Goal: Information Seeking & Learning: Learn about a topic

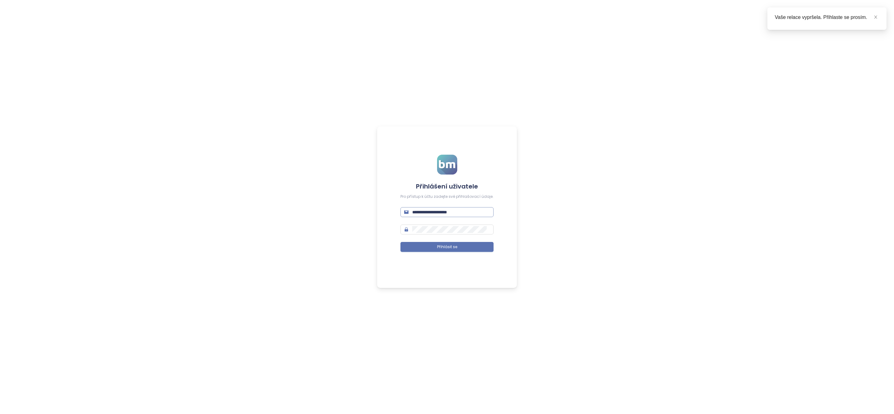
click at [438, 207] on span "**********" at bounding box center [447, 212] width 93 height 10
click at [438, 209] on input "**********" at bounding box center [451, 212] width 78 height 7
type input "*"
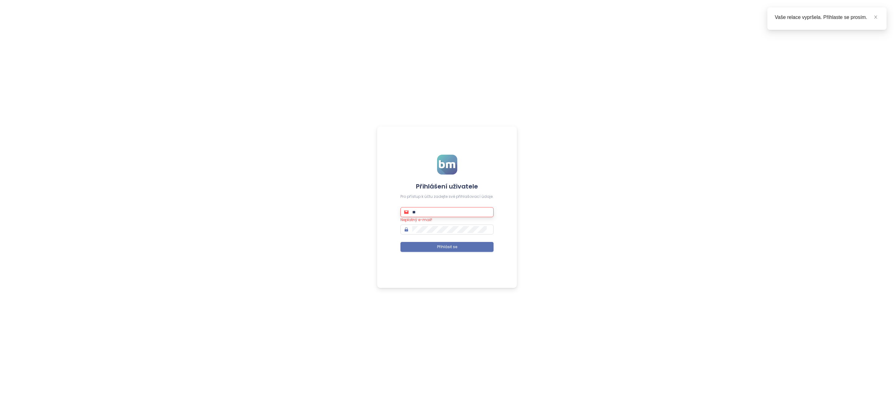
type input "*"
type input "**********"
click at [455, 246] on span "Přihlásit se" at bounding box center [447, 247] width 20 height 6
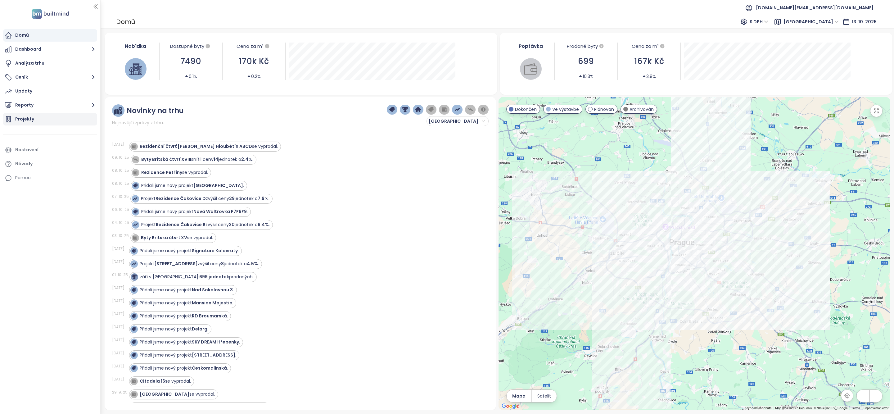
click at [55, 116] on div "Projekty" at bounding box center [50, 119] width 94 height 12
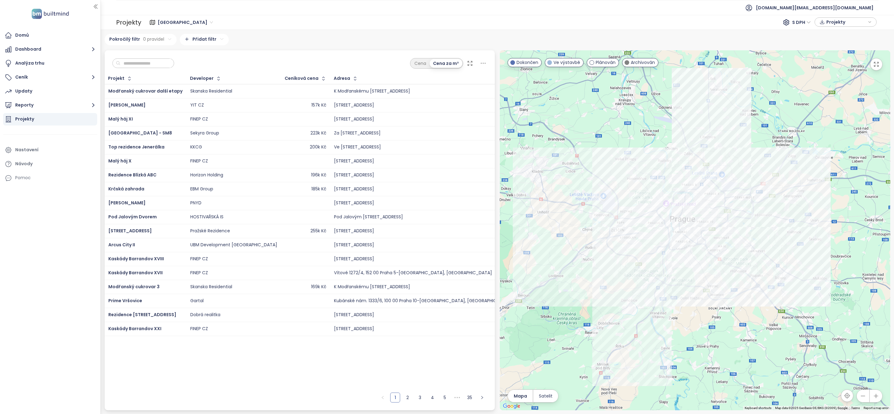
click at [157, 62] on input "text" at bounding box center [145, 63] width 50 height 9
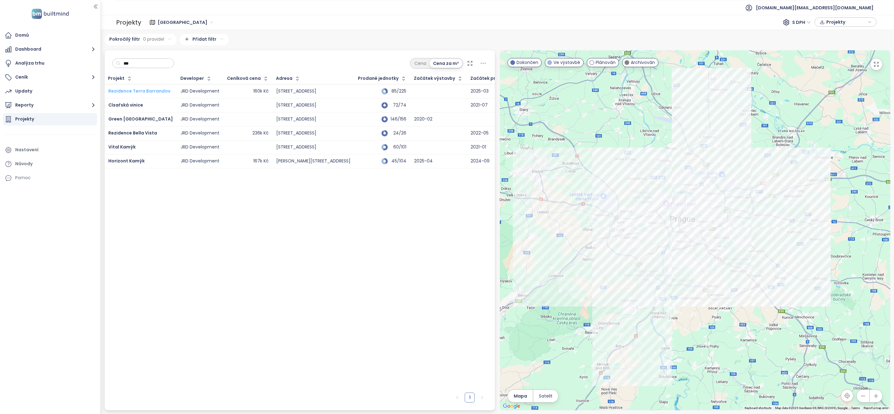
type input "***"
click at [150, 89] on span "Rezidence Terra Barrandov" at bounding box center [139, 91] width 62 height 6
click at [134, 131] on span "Rezidence Bella Vista" at bounding box center [132, 133] width 49 height 6
click at [134, 162] on span "Horizont Kamýk" at bounding box center [126, 161] width 36 height 6
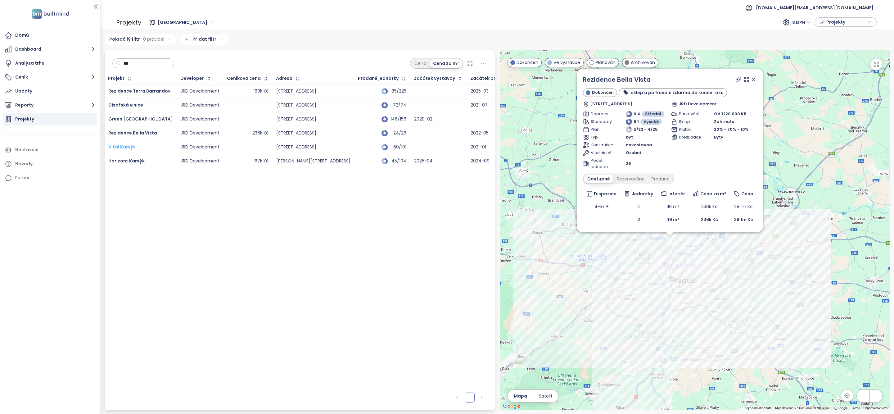
click at [128, 148] on span "Vital Kamýk" at bounding box center [121, 147] width 27 height 6
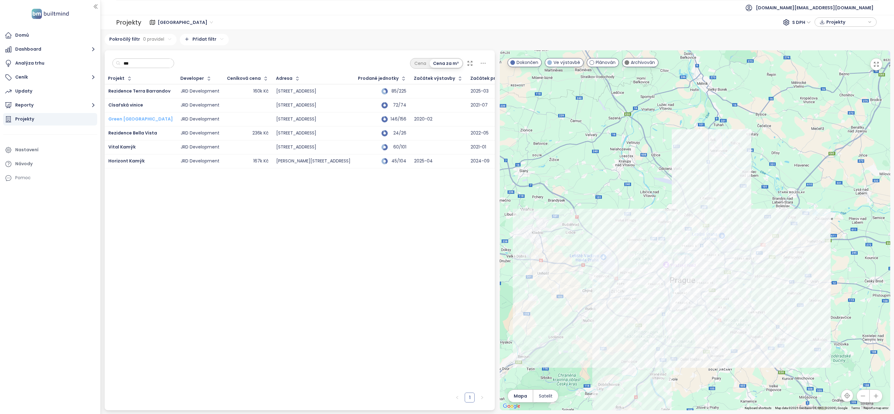
click at [135, 116] on span "Green port Strašnice" at bounding box center [140, 119] width 65 height 6
click at [132, 105] on span "Císařská vinice" at bounding box center [125, 105] width 35 height 6
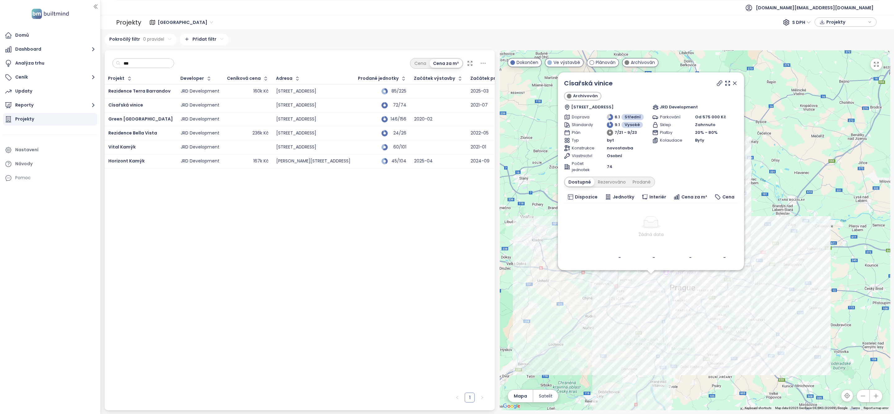
click at [147, 61] on input "***" at bounding box center [145, 63] width 50 height 9
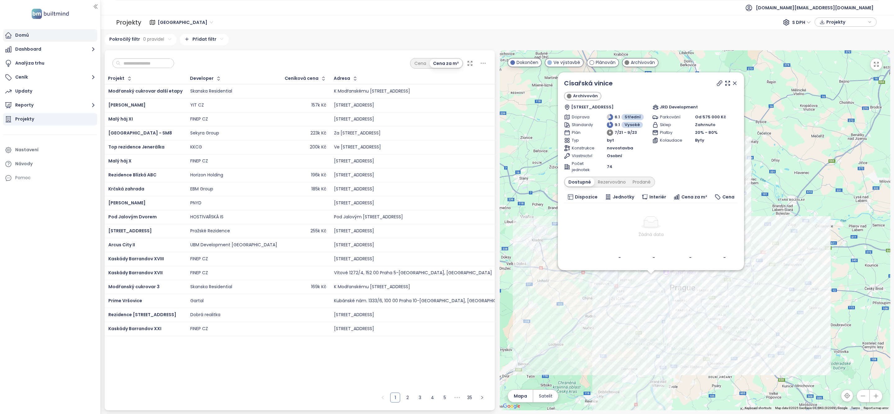
click at [39, 41] on div "Domů" at bounding box center [50, 35] width 94 height 12
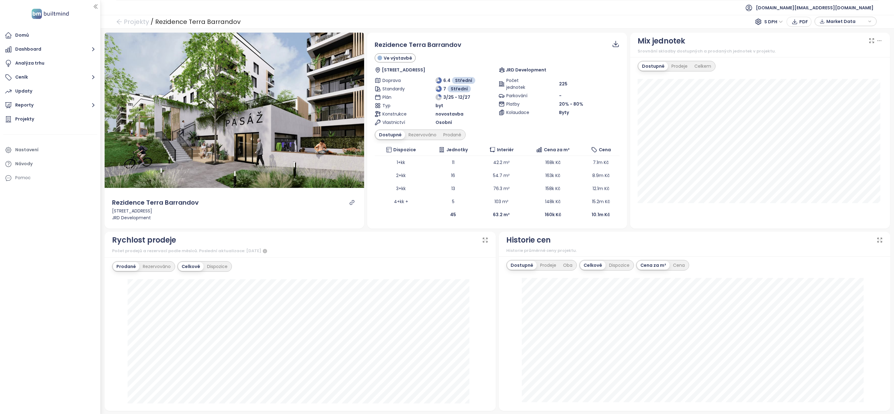
click at [425, 140] on div "Dostupné Rezervováno Prodané" at bounding box center [420, 135] width 91 height 11
click at [425, 135] on div "Rezervováno" at bounding box center [422, 134] width 35 height 9
click at [451, 134] on div "Prodané" at bounding box center [452, 134] width 25 height 9
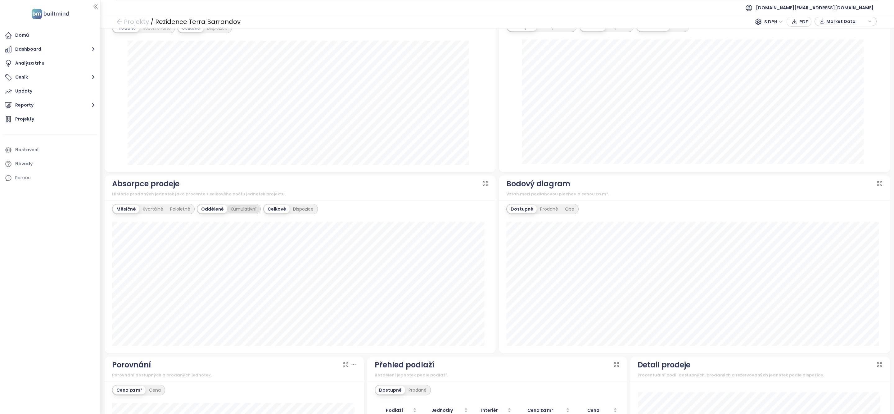
click at [243, 209] on div "Kumulativní" at bounding box center [243, 209] width 33 height 9
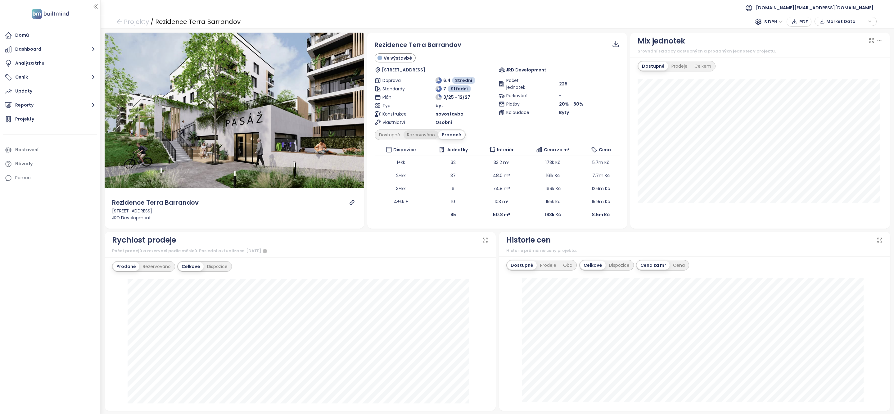
click at [418, 136] on div "Rezervováno" at bounding box center [421, 134] width 35 height 9
click at [393, 135] on div "Dostupné" at bounding box center [390, 134] width 28 height 9
click at [352, 204] on icon "link" at bounding box center [352, 203] width 6 height 6
click at [423, 137] on div "Rezervováno" at bounding box center [422, 134] width 35 height 9
click at [448, 138] on div "Prodané" at bounding box center [452, 134] width 25 height 9
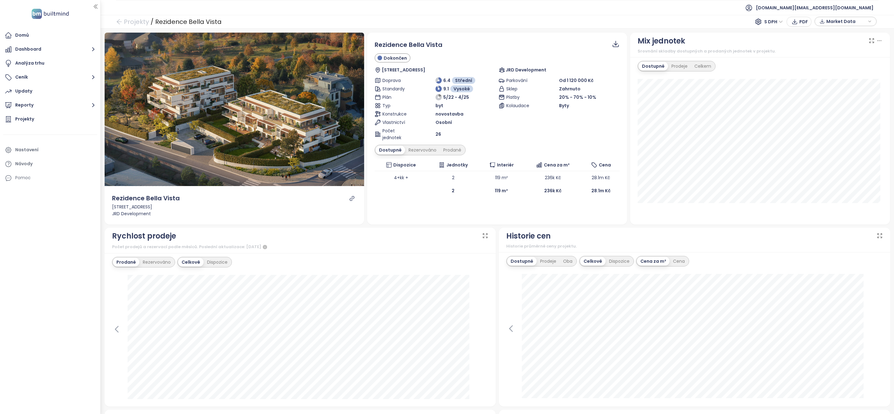
click at [352, 198] on icon "link" at bounding box center [352, 199] width 6 height 6
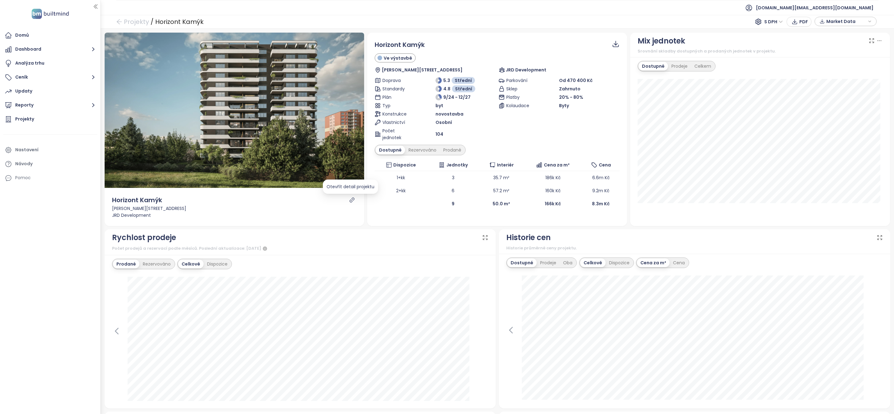
click at [352, 200] on icon "link" at bounding box center [352, 200] width 5 height 5
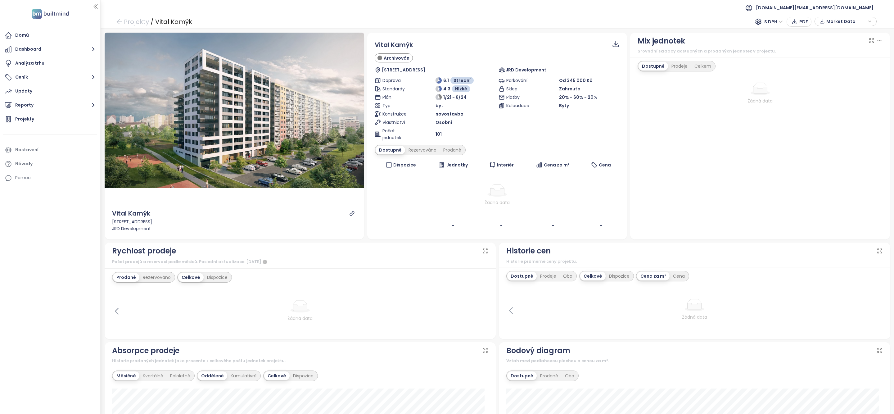
click at [349, 214] on icon "link" at bounding box center [352, 214] width 6 height 6
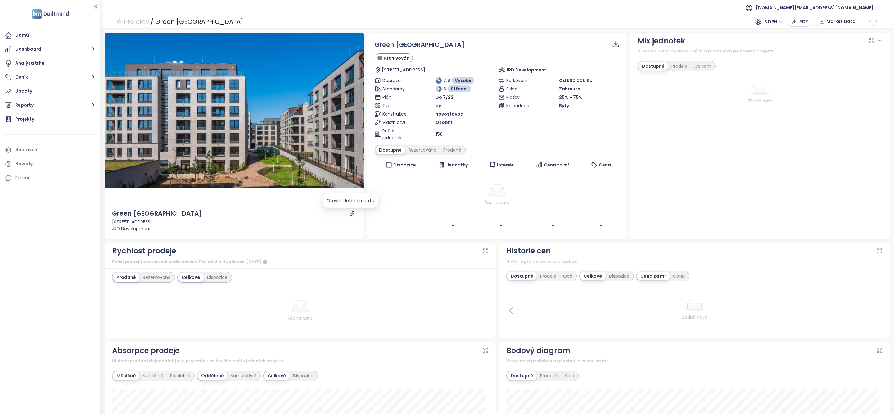
click at [350, 215] on icon "link" at bounding box center [352, 213] width 5 height 5
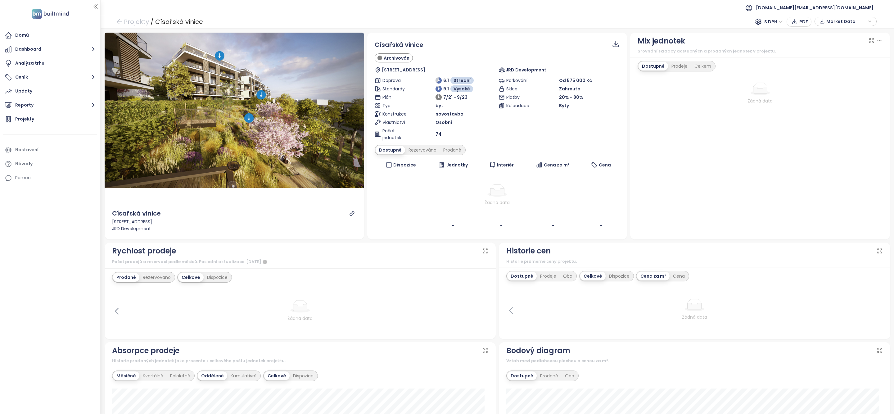
click at [349, 218] on div at bounding box center [352, 214] width 9 height 10
click at [349, 215] on icon "link" at bounding box center [352, 214] width 6 height 6
